Goal: Task Accomplishment & Management: Use online tool/utility

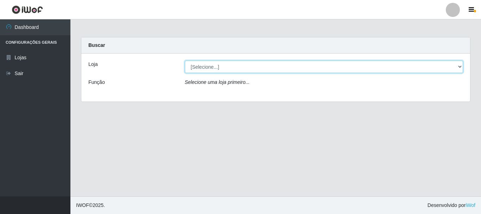
click at [206, 67] on select "[Selecione...] [GEOGRAPHIC_DATA] [GEOGRAPHIC_DATA]" at bounding box center [324, 67] width 278 height 12
select select "64"
click at [185, 61] on select "[Selecione...] [GEOGRAPHIC_DATA] [GEOGRAPHIC_DATA]" at bounding box center [324, 67] width 278 height 12
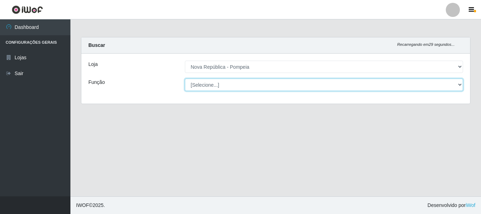
click at [224, 87] on select "[Selecione...] Balconista Operador de Caixa Recepcionista Repositor" at bounding box center [324, 84] width 278 height 12
select select "22"
click at [185, 78] on select "[Selecione...] Balconista Operador de Caixa Recepcionista Repositor" at bounding box center [324, 84] width 278 height 12
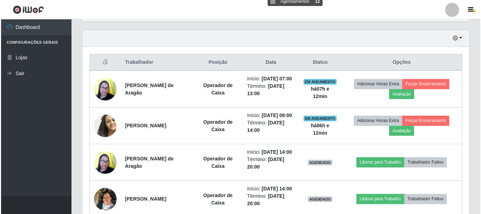
scroll to position [246, 0]
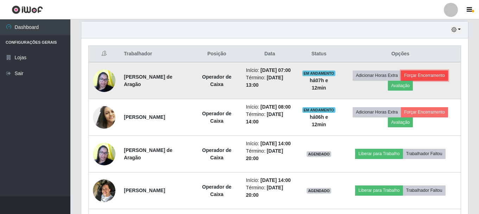
click at [431, 80] on button "Forçar Encerramento" at bounding box center [424, 75] width 47 height 10
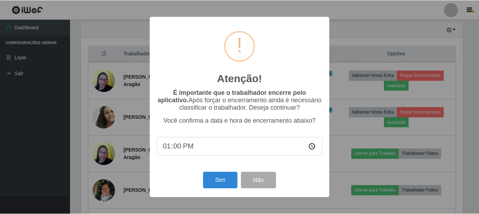
scroll to position [146, 383]
click at [216, 180] on button "Sim" at bounding box center [221, 180] width 34 height 17
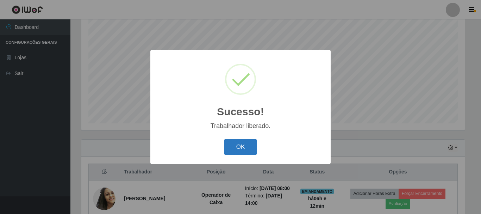
click at [243, 150] on button "OK" at bounding box center [240, 147] width 33 height 17
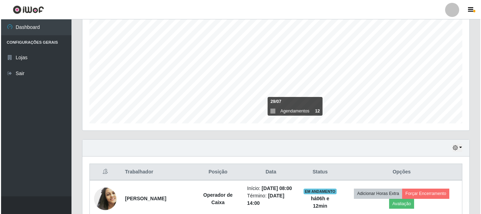
scroll to position [269, 0]
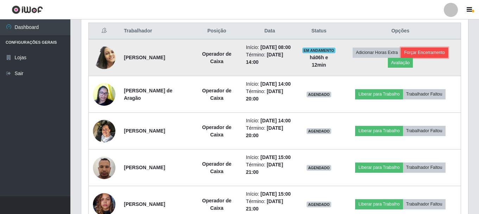
click at [430, 56] on button "Forçar Encerramento" at bounding box center [424, 53] width 47 height 10
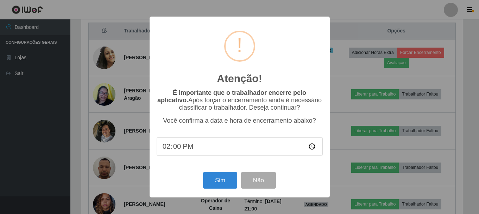
scroll to position [146, 383]
click at [216, 184] on button "Sim" at bounding box center [221, 180] width 34 height 17
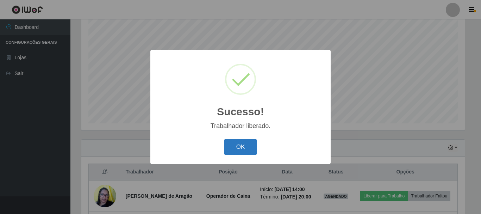
click at [245, 149] on button "OK" at bounding box center [240, 147] width 33 height 17
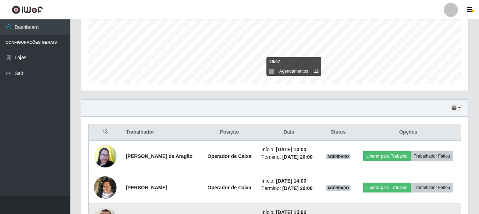
scroll to position [269, 0]
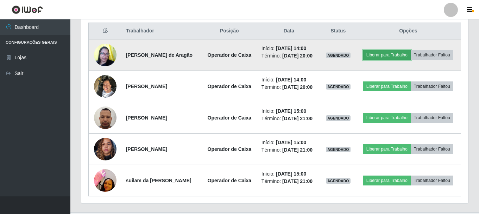
click at [392, 56] on button "Liberar para Trabalho" at bounding box center [387, 55] width 48 height 10
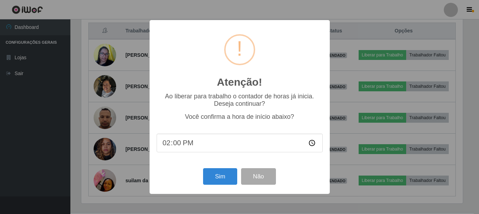
scroll to position [146, 383]
click at [219, 178] on button "Sim" at bounding box center [221, 176] width 34 height 17
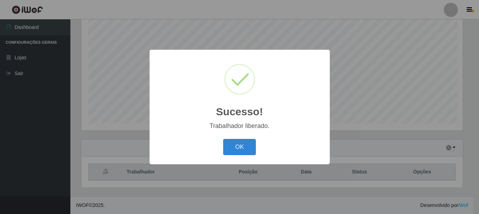
scroll to position [0, 0]
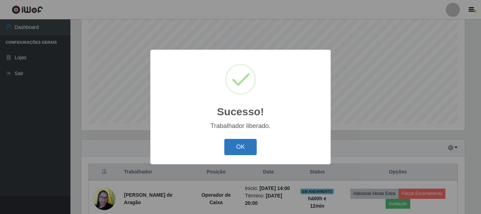
drag, startPoint x: 242, startPoint y: 149, endPoint x: 249, endPoint y: 143, distance: 9.2
click at [244, 148] on button "OK" at bounding box center [240, 147] width 33 height 17
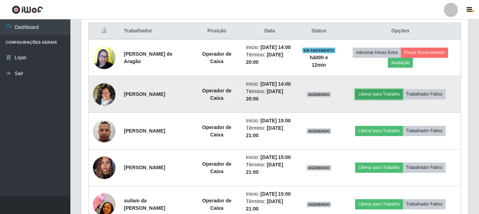
click at [369, 99] on button "Liberar para Trabalho" at bounding box center [379, 94] width 48 height 10
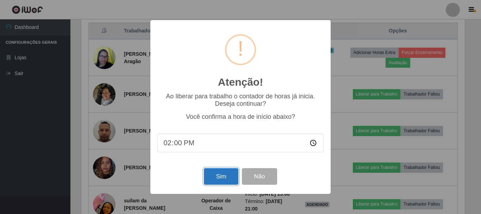
click at [220, 174] on button "Sim" at bounding box center [221, 176] width 34 height 17
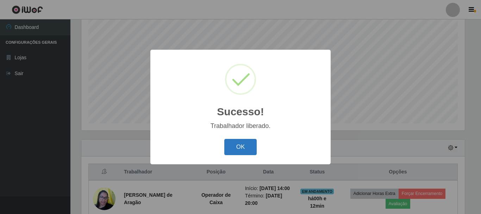
click at [235, 150] on button "OK" at bounding box center [240, 147] width 33 height 17
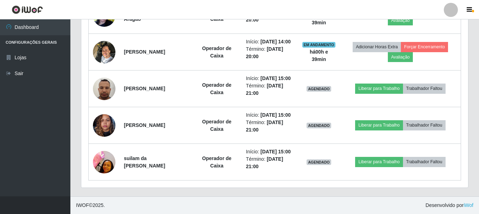
scroll to position [340, 0]
